Goal: Information Seeking & Learning: Learn about a topic

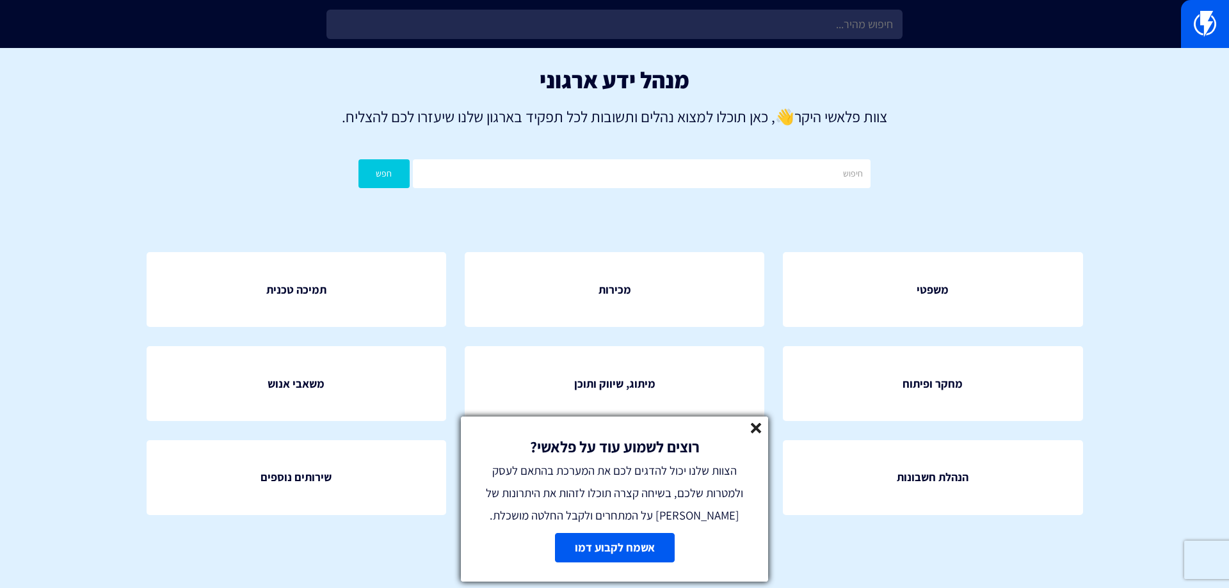
click at [751, 427] on icon at bounding box center [756, 428] width 11 height 11
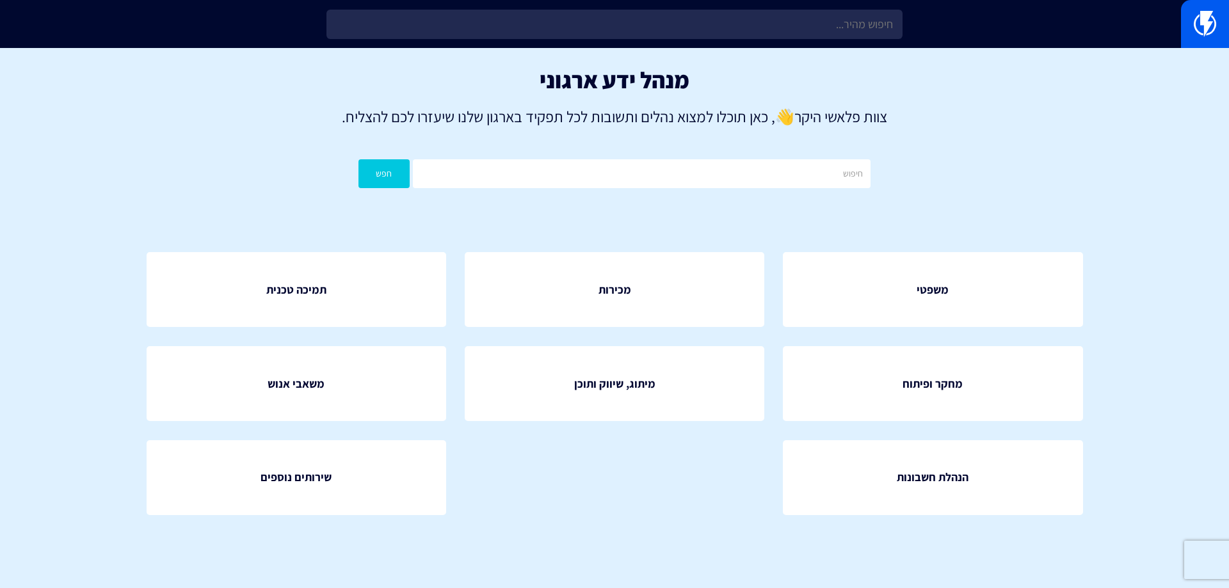
click at [297, 216] on div "משפטי מכירות תמיכה טכנית" at bounding box center [614, 393] width 1013 height 359
click at [529, 108] on p "צוות פלאשי היקר 👋 , כאן תוכלו למצוא נהלים ותשובות לכל תפקיד בארגון שלנו שיעזרו …" at bounding box center [614, 117] width 1191 height 22
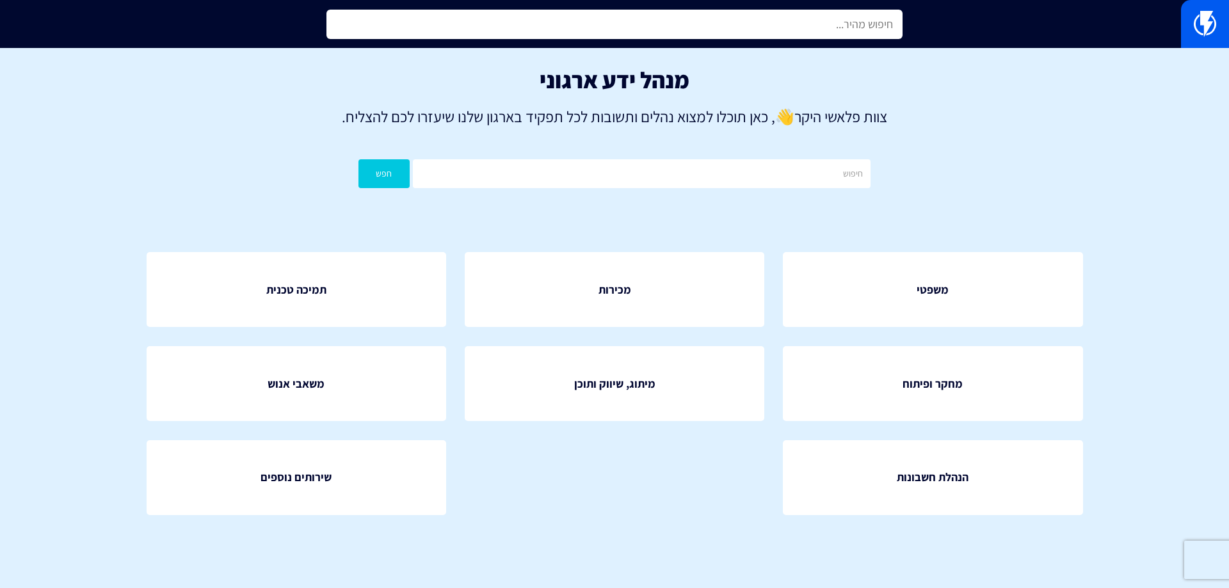
click at [684, 20] on input "text" at bounding box center [615, 24] width 576 height 29
type input "e"
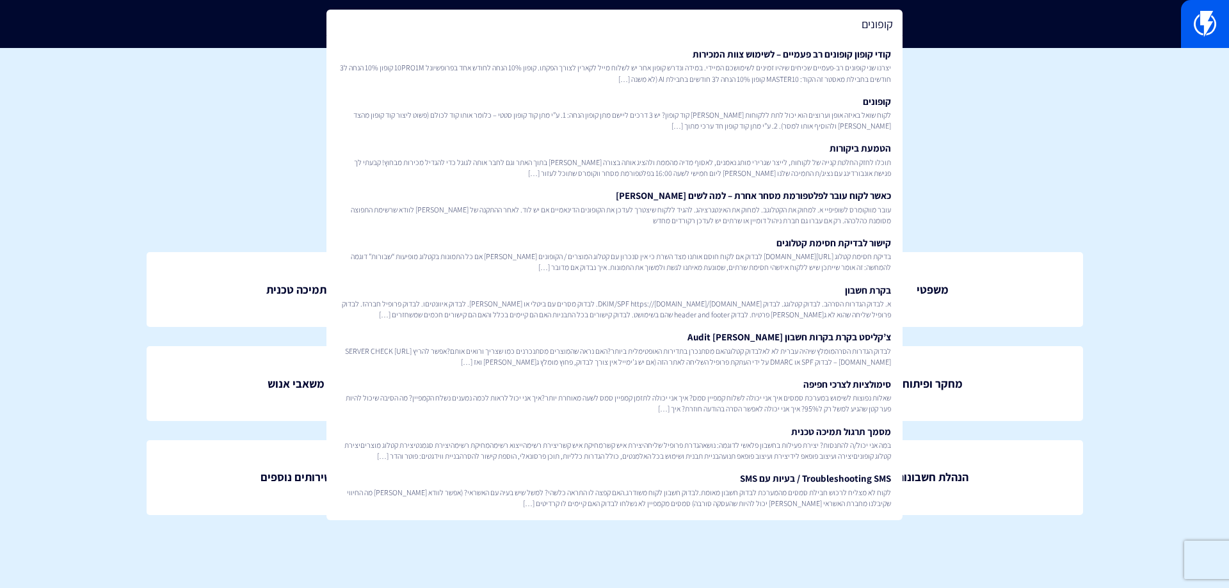
click at [793, 29] on input "קופונים" at bounding box center [615, 24] width 576 height 29
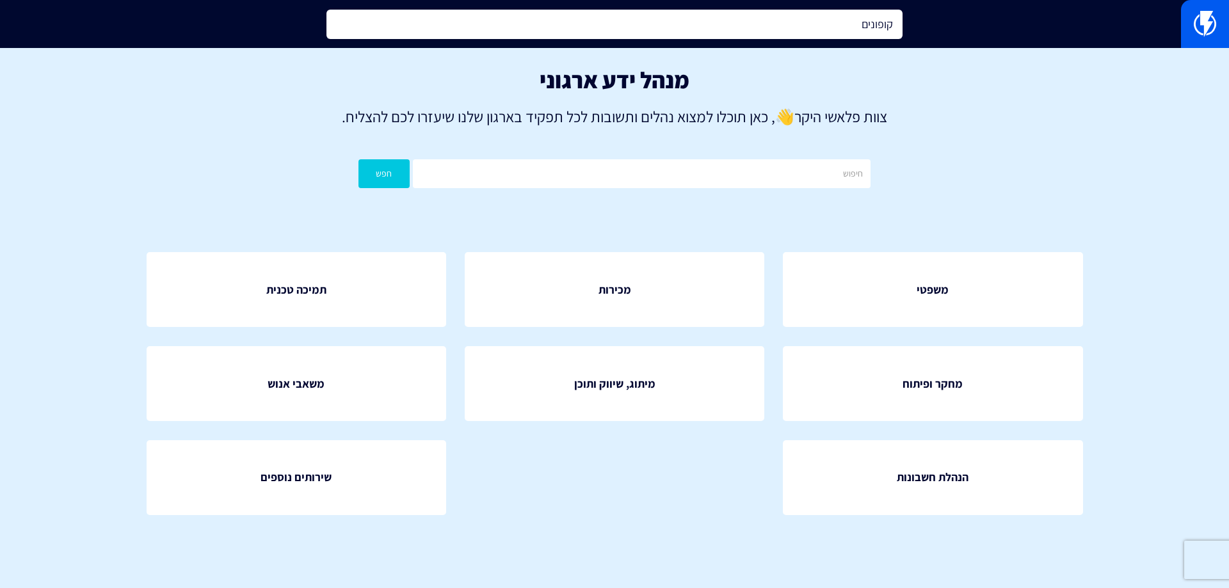
click at [671, 25] on input "קופונים" at bounding box center [615, 24] width 576 height 29
click at [671, 26] on input "קופונים" at bounding box center [615, 24] width 576 height 29
type input "u"
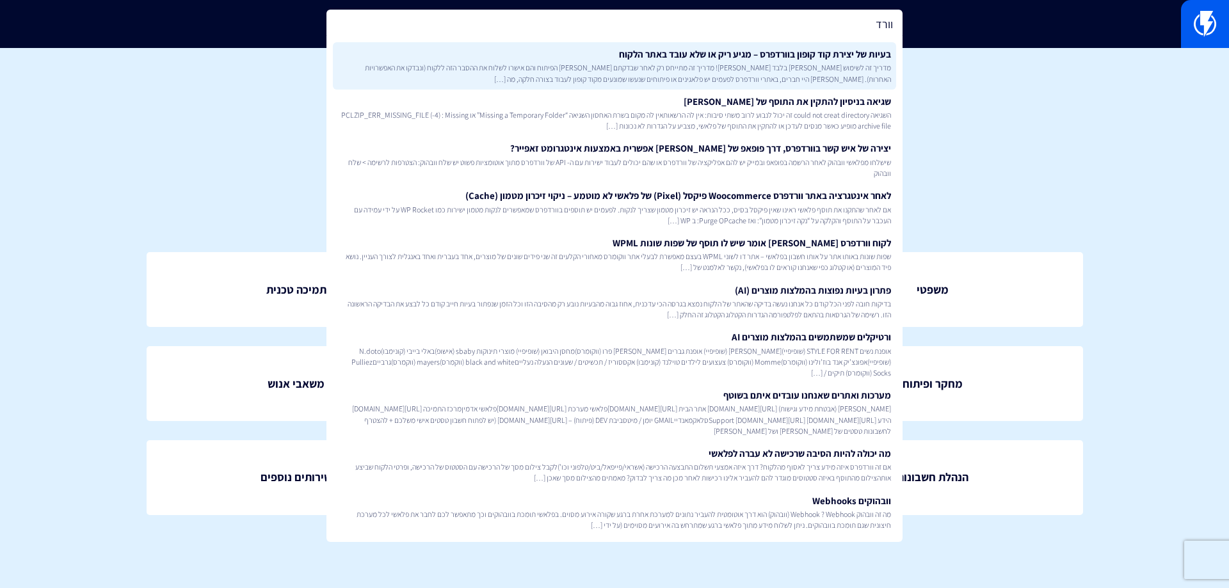
type input "וורד"
click at [654, 67] on span "מדריך זה לשימוש אולג בלבד שימו לב! מדריך זה מתייחס רק לאחר שבדקתם מול הפיתוח וה…" at bounding box center [614, 73] width 553 height 22
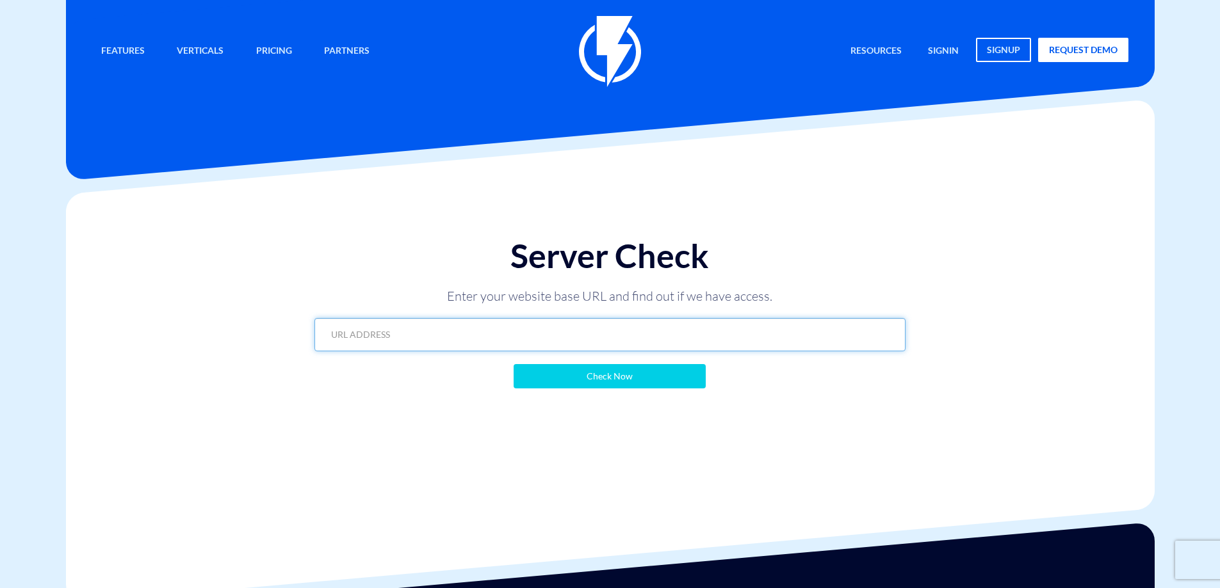
click at [494, 330] on input "text" at bounding box center [609, 334] width 591 height 33
paste input "https://www.shellydahari.com"
type input "https://www.shellydahari.com"
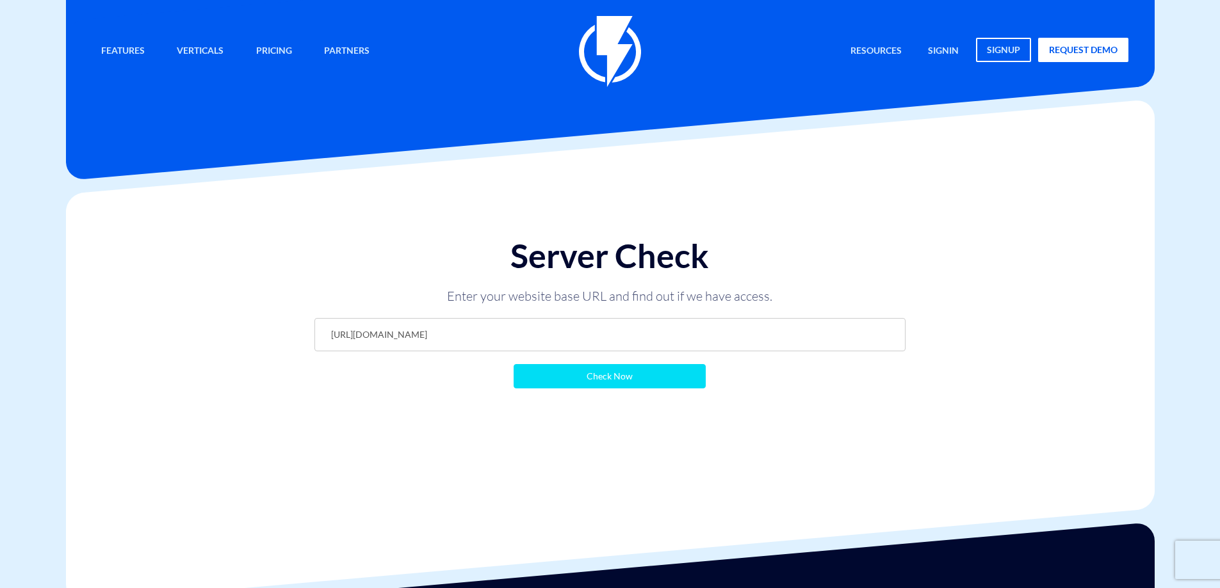
click at [588, 382] on input "Check Now" at bounding box center [609, 376] width 192 height 24
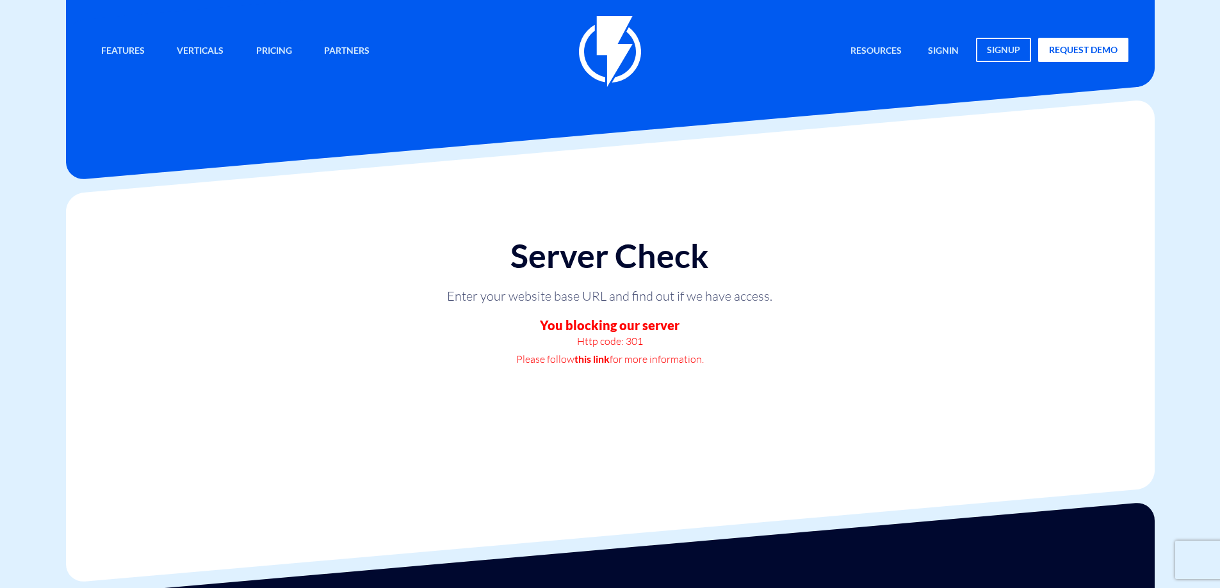
click at [592, 430] on div "Server Check Enter your website base URL and find out if we have access. You bl…" at bounding box center [610, 325] width 1108 height 264
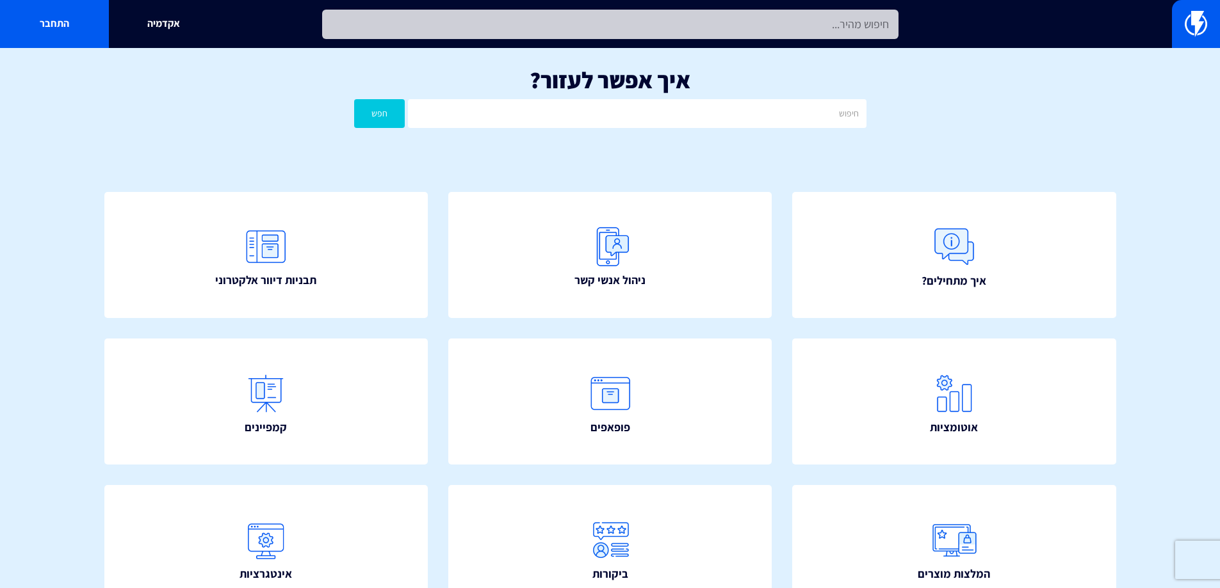
click at [552, 22] on input "text" at bounding box center [610, 24] width 576 height 29
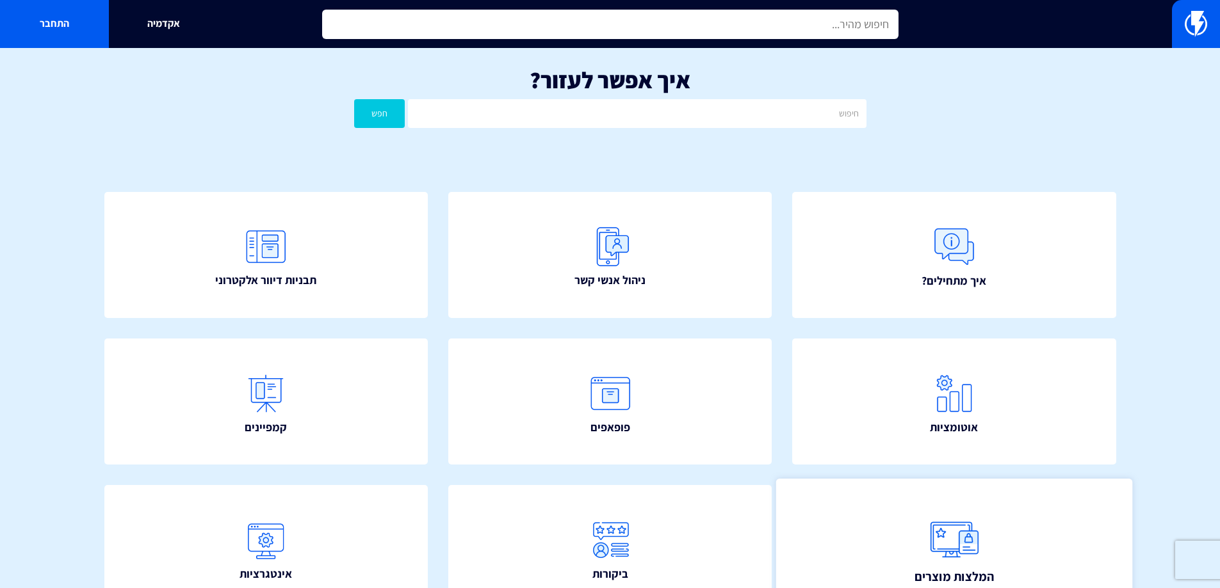
scroll to position [192, 0]
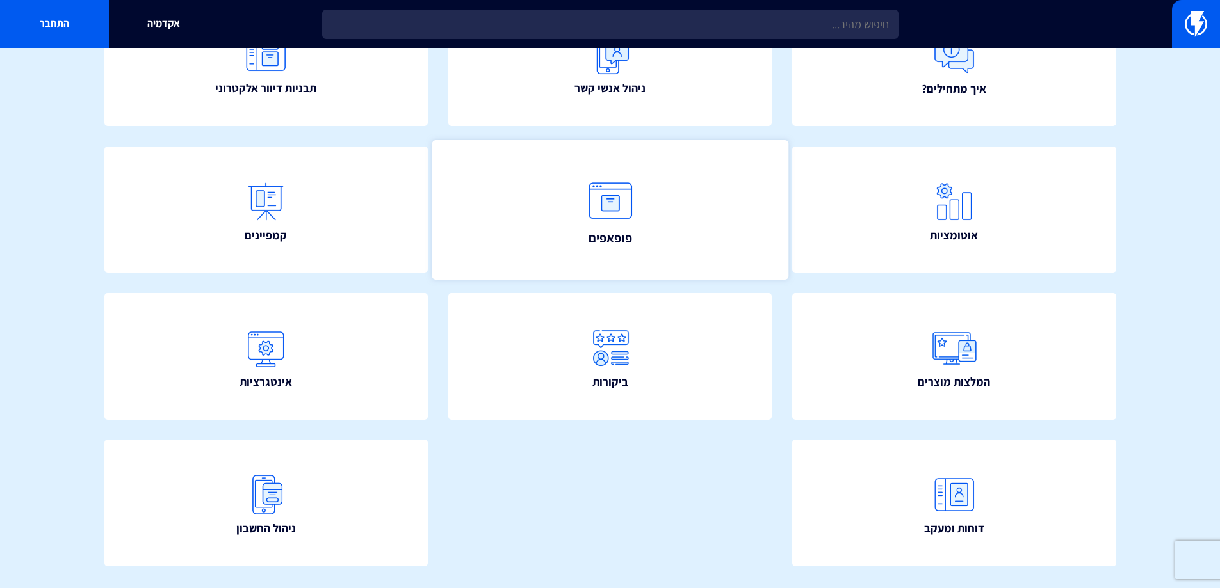
click at [626, 201] on img at bounding box center [610, 201] width 56 height 56
